Goal: Navigation & Orientation: Find specific page/section

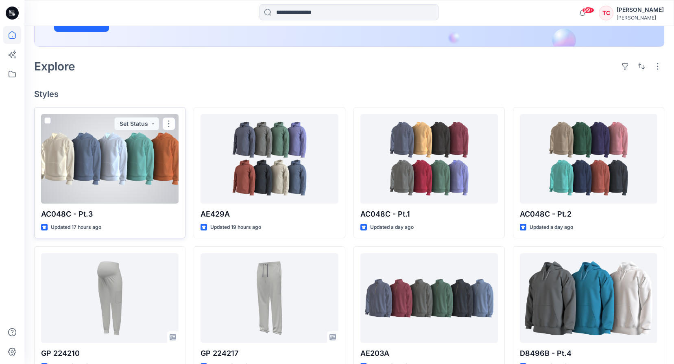
scroll to position [203, 0]
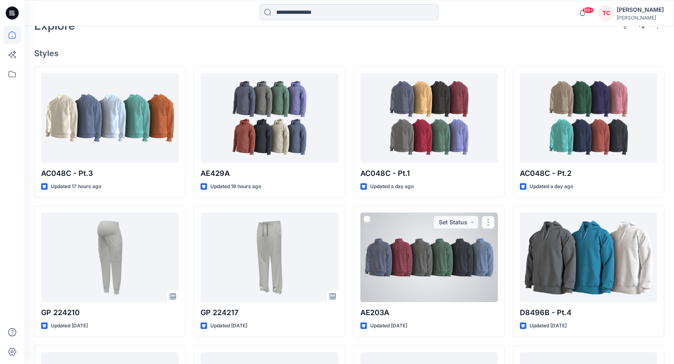
drag, startPoint x: 389, startPoint y: 251, endPoint x: 401, endPoint y: 265, distance: 18.6
click at [389, 251] on div at bounding box center [429, 257] width 138 height 90
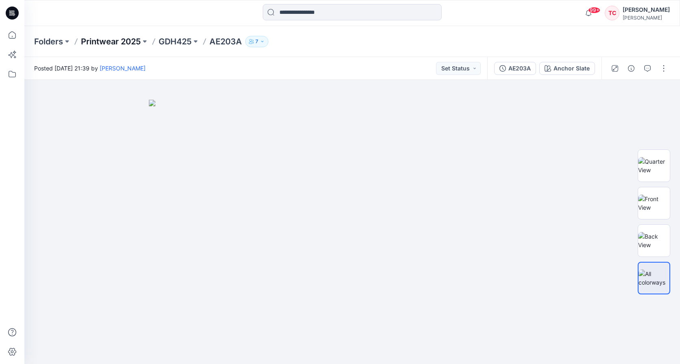
click at [127, 41] on p "Printwear 2025" at bounding box center [111, 41] width 60 height 11
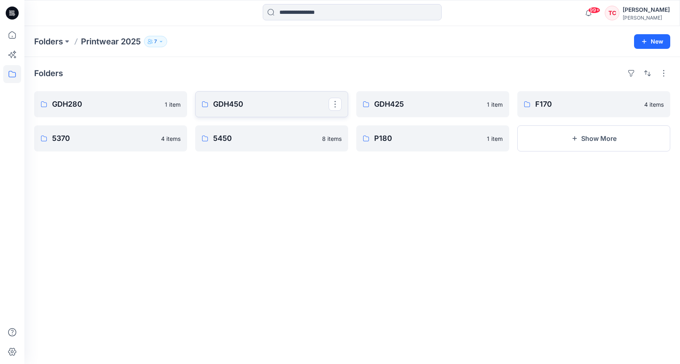
click at [269, 107] on p "GDH450" at bounding box center [271, 103] width 116 height 11
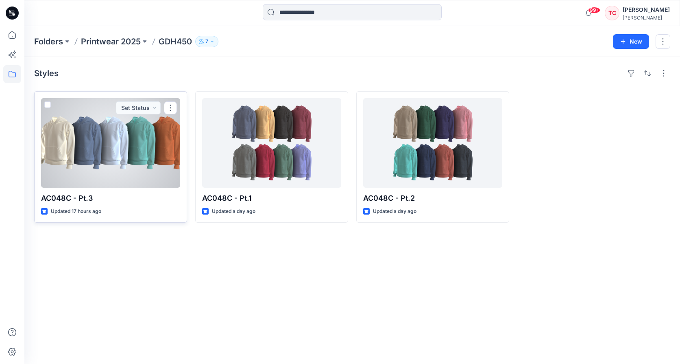
click at [121, 142] on div at bounding box center [110, 143] width 139 height 90
